Goal: Check status

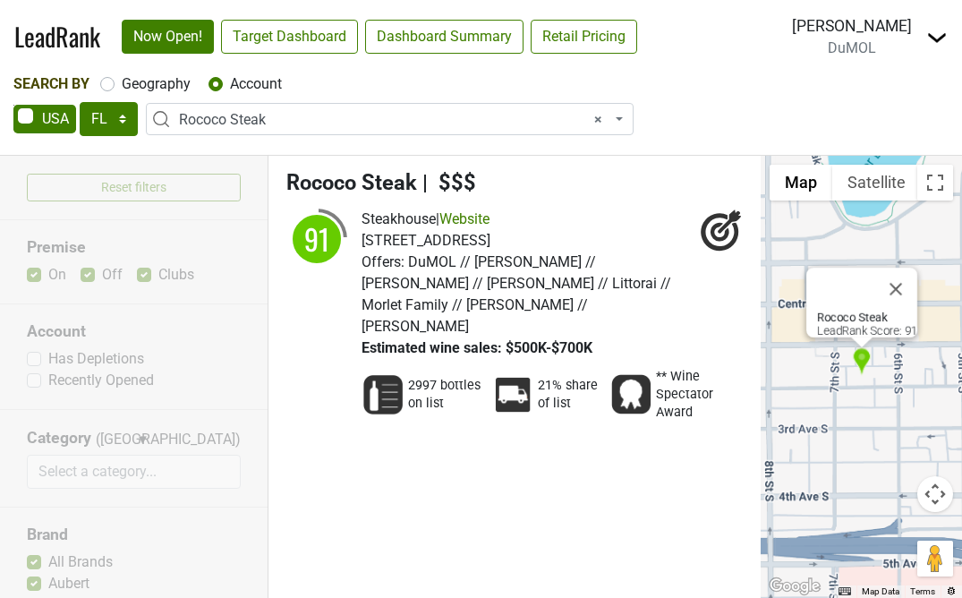
select select "FL"
select select "114215"
select select
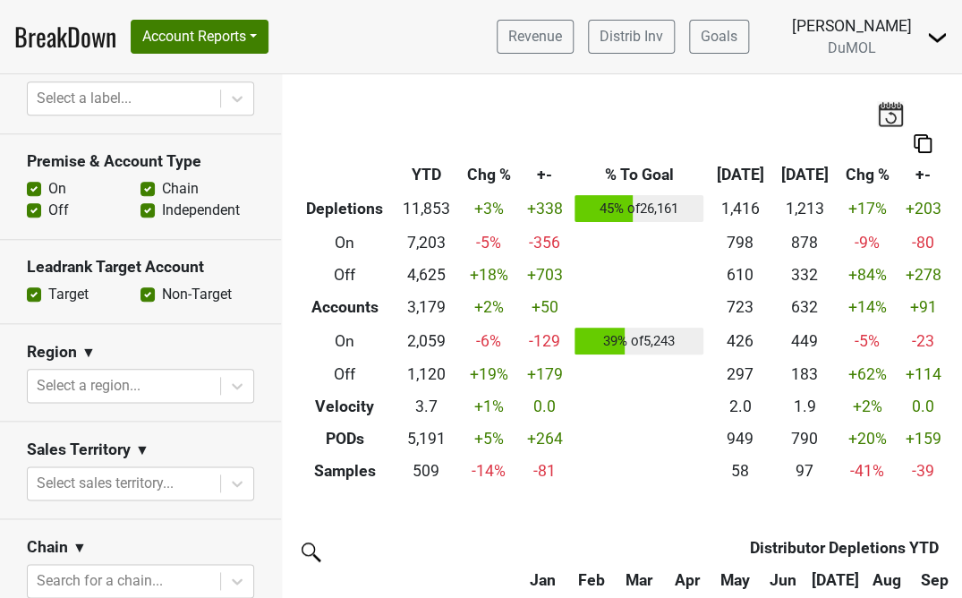
scroll to position [480, 0]
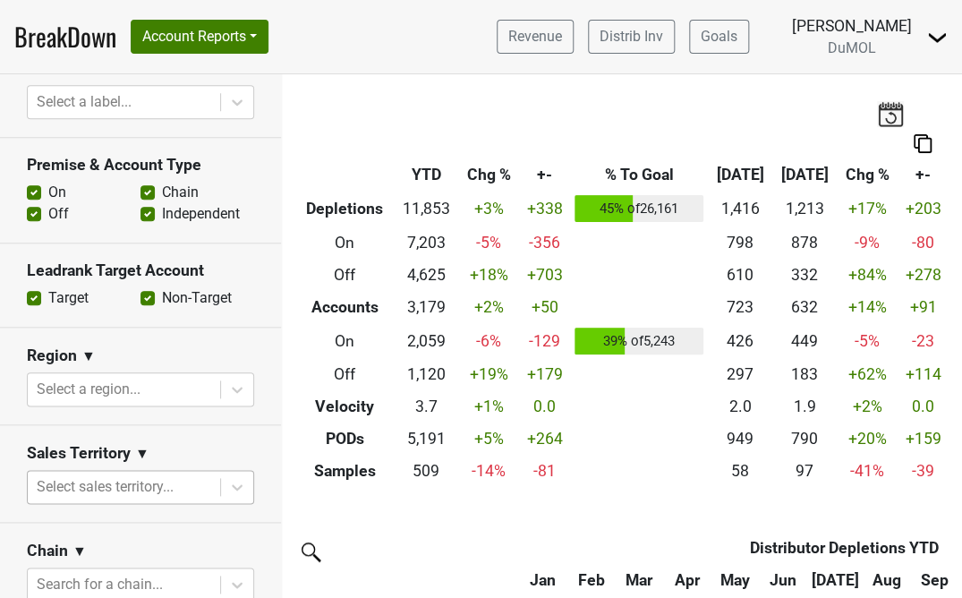
click at [206, 483] on body "BreakDown Account Reports SuperRanker Map Award Progress Chain Compliance CRM N…" at bounding box center [481, 299] width 962 height 598
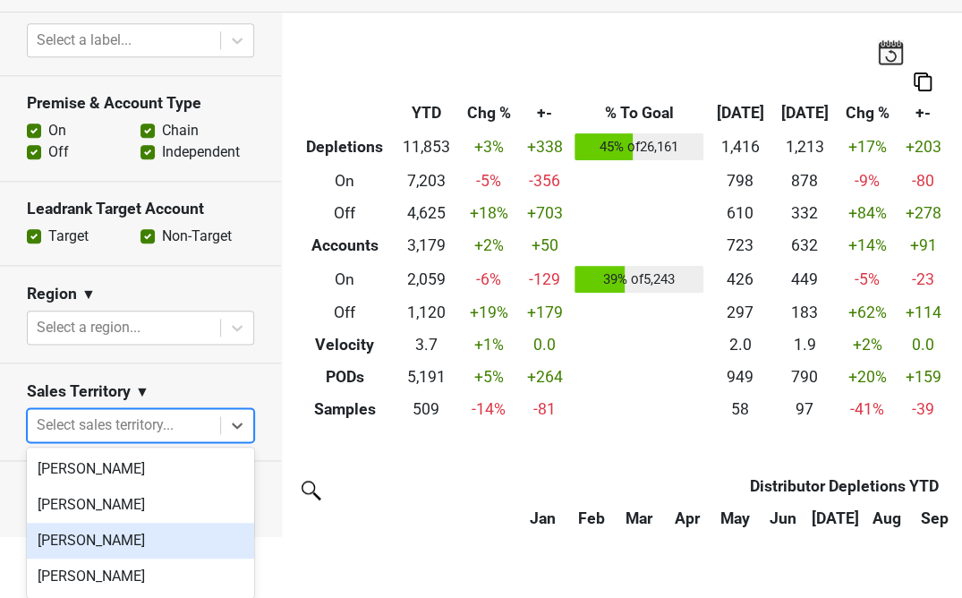
click at [124, 534] on div "[PERSON_NAME]" at bounding box center [140, 541] width 227 height 36
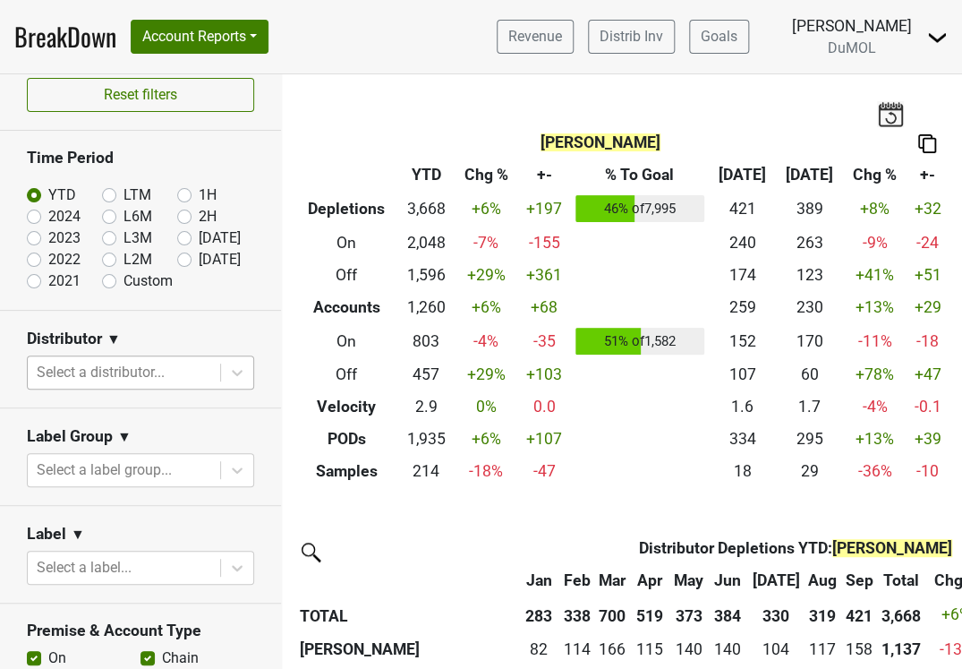
scroll to position [0, 0]
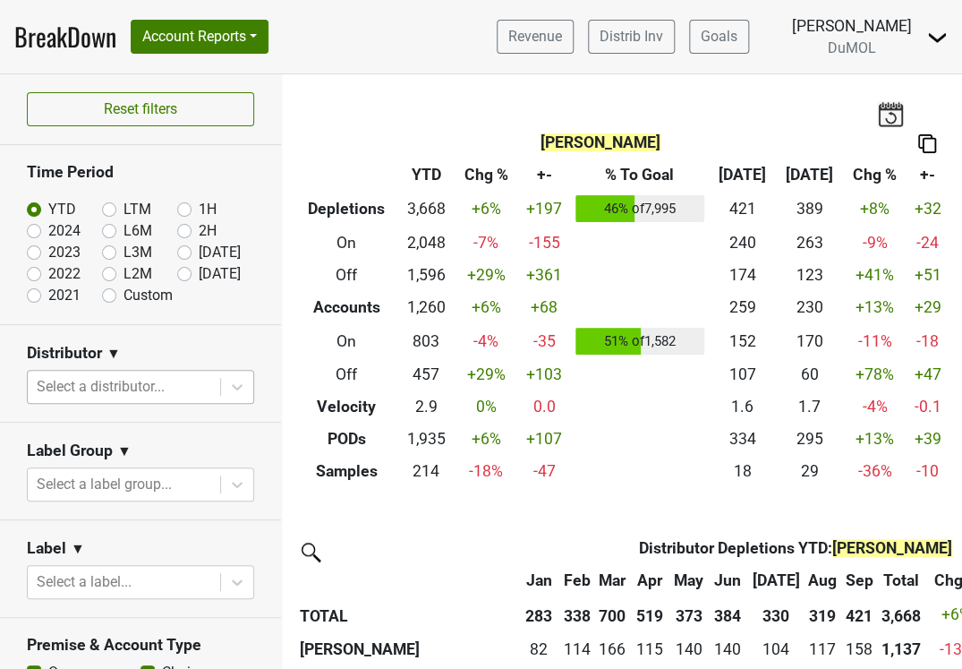
click at [48, 232] on label "2024" at bounding box center [64, 230] width 32 height 21
click at [30, 232] on input "2024" at bounding box center [63, 229] width 72 height 18
radio input "true"
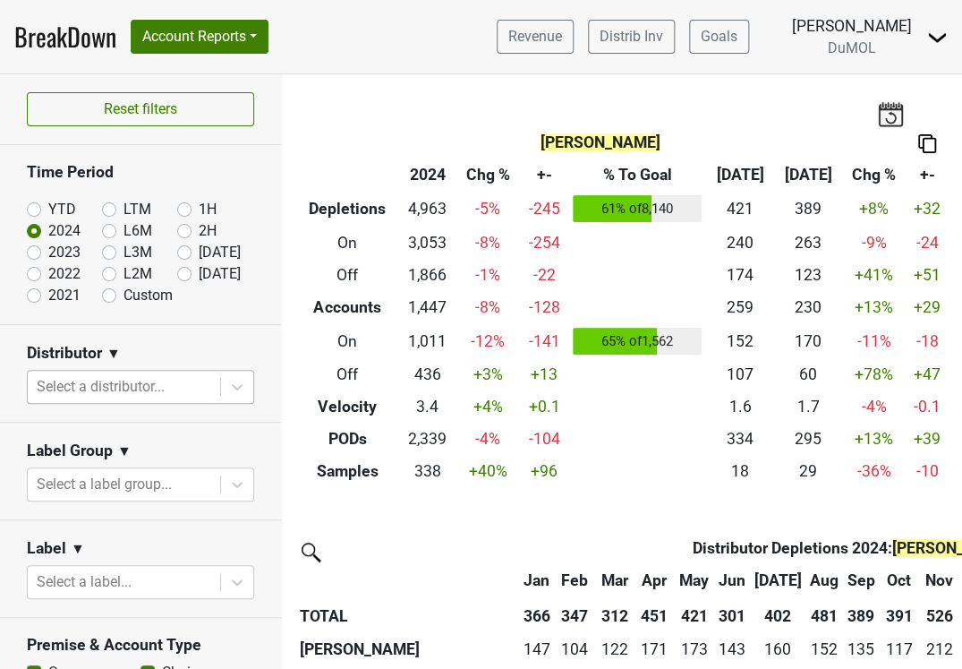
click at [48, 254] on label "2023" at bounding box center [64, 252] width 32 height 21
click at [31, 254] on input "2023" at bounding box center [63, 251] width 72 height 18
radio input "true"
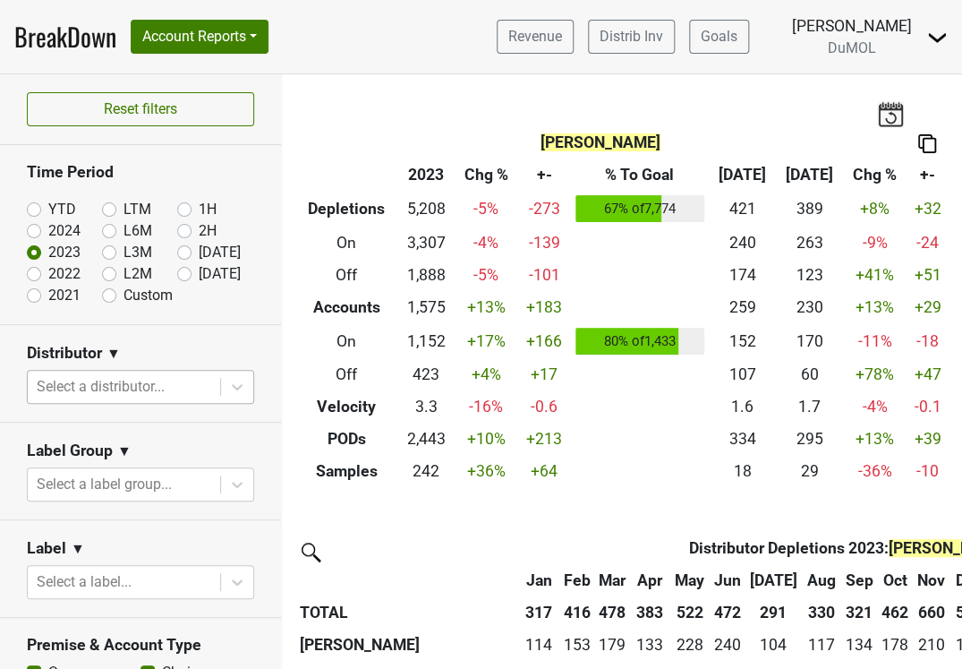
click at [48, 227] on label "2024" at bounding box center [64, 230] width 32 height 21
click at [38, 227] on input "2024" at bounding box center [63, 229] width 72 height 18
radio input "true"
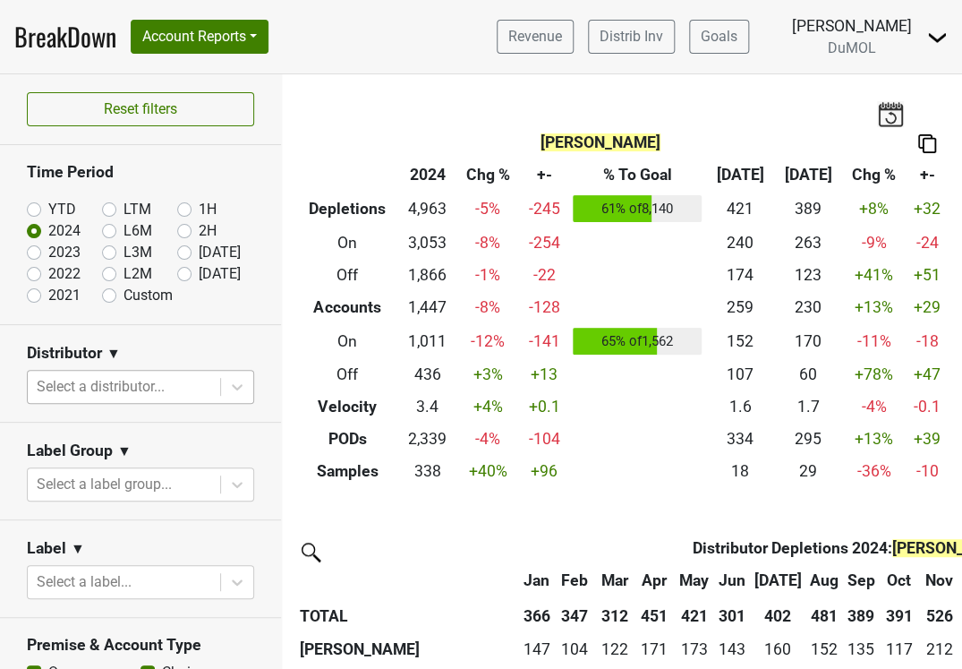
click at [48, 294] on label "2021" at bounding box center [64, 295] width 32 height 21
click at [37, 294] on input "2021" at bounding box center [63, 294] width 72 height 18
radio input "true"
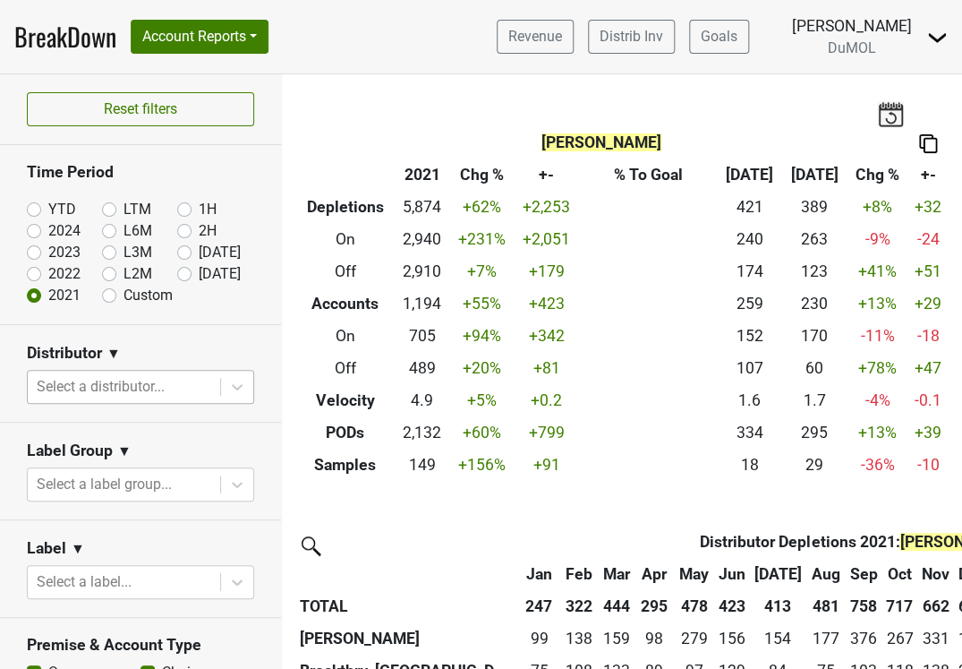
click at [48, 275] on label "2022" at bounding box center [64, 273] width 32 height 21
click at [37, 275] on input "2022" at bounding box center [63, 272] width 72 height 18
radio input "true"
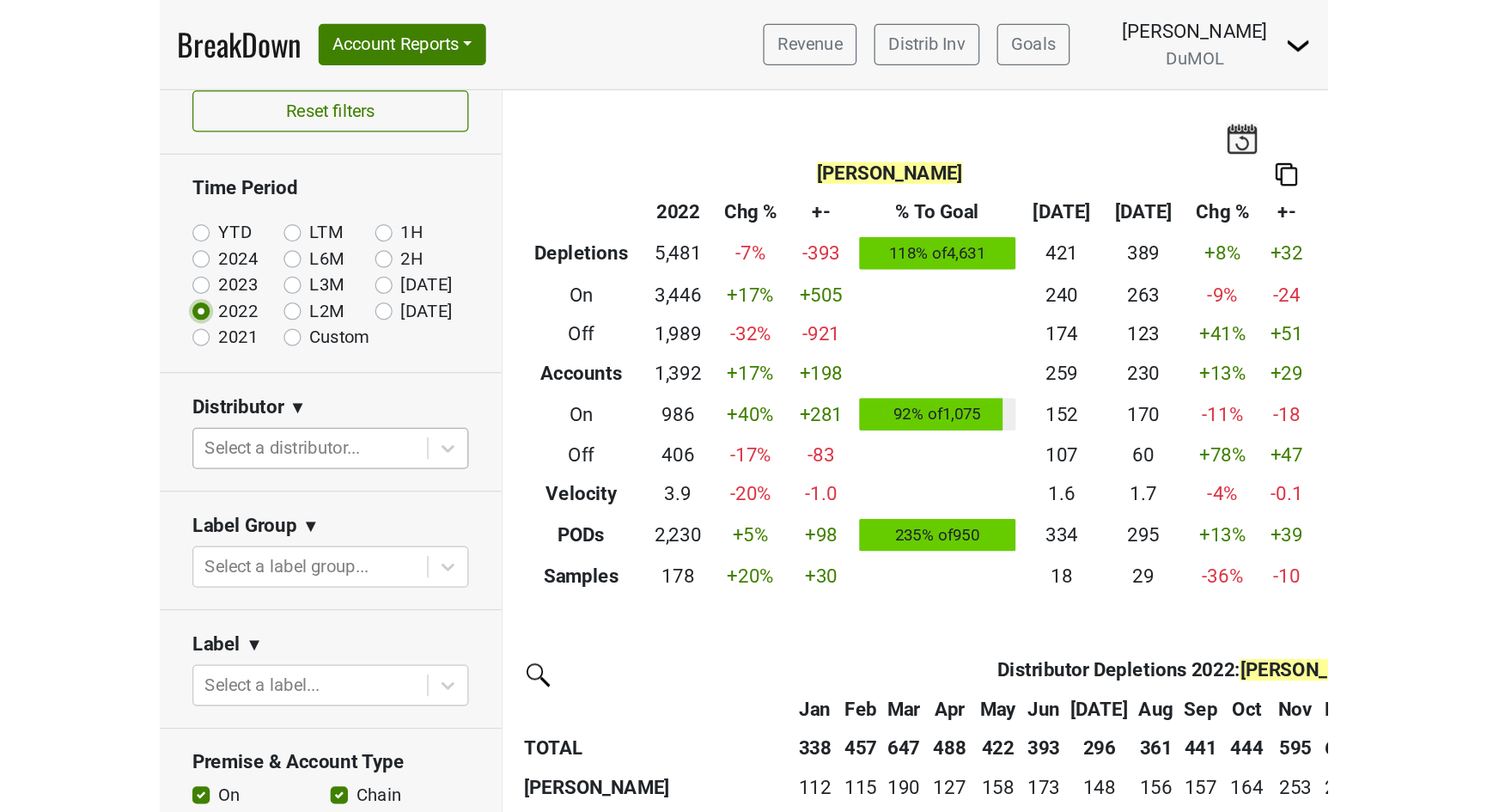
scroll to position [20, 0]
